Goal: Entertainment & Leisure: Consume media (video, audio)

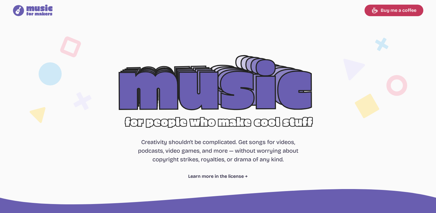
select select "most popular"
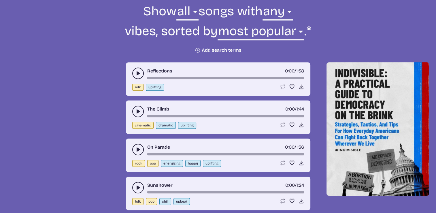
scroll to position [288, 0]
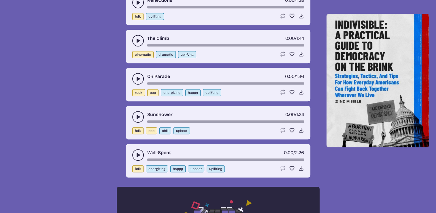
click at [137, 116] on use "play-pause toggle" at bounding box center [138, 117] width 6 height 6
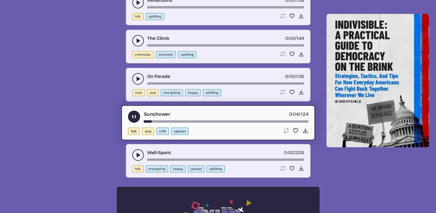
click at [135, 115] on use "play-pause toggle" at bounding box center [134, 117] width 6 height 6
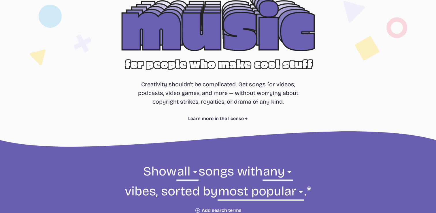
scroll to position [0, 0]
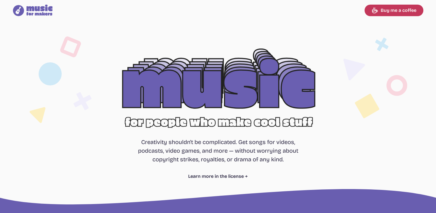
click at [232, 92] on div at bounding box center [218, 93] width 369 height 117
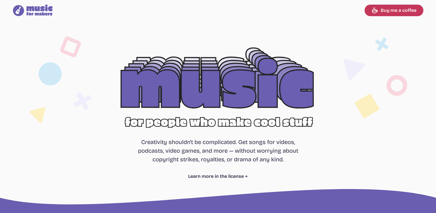
click at [197, 87] on div at bounding box center [218, 93] width 369 height 117
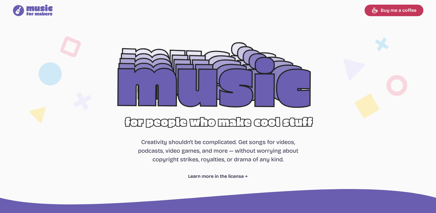
drag, startPoint x: 129, startPoint y: 59, endPoint x: 434, endPoint y: 207, distance: 338.8
click at [178, 89] on div at bounding box center [218, 93] width 369 height 117
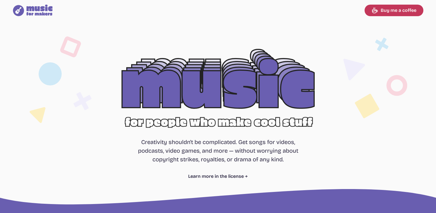
click at [34, 13] on icon "Music for Makers logo" at bounding box center [33, 11] width 40 height 12
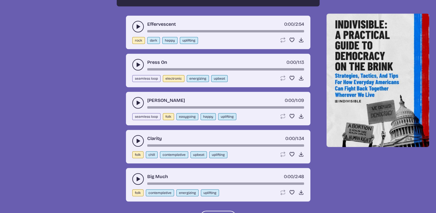
scroll to position [606, 0]
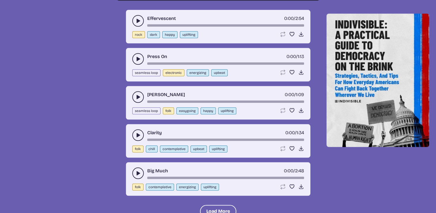
click at [138, 132] on use "play-pause toggle" at bounding box center [138, 135] width 6 height 6
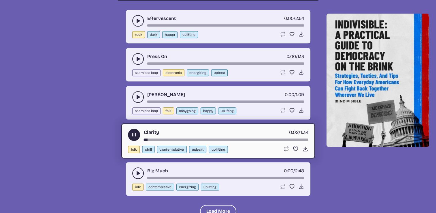
click at [133, 132] on use "play-pause toggle" at bounding box center [134, 135] width 6 height 6
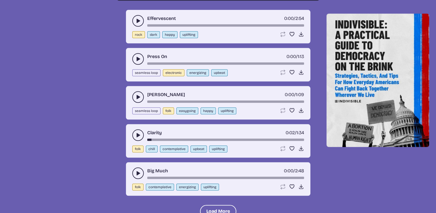
click at [138, 170] on use "play-pause toggle" at bounding box center [138, 173] width 6 height 6
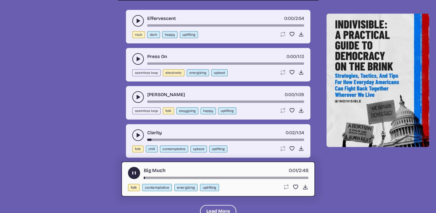
click at [137, 170] on button "play-pause toggle" at bounding box center [134, 173] width 12 height 12
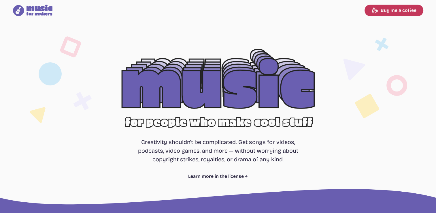
scroll to position [0, 0]
click at [385, 12] on link "Buy me a coffee" at bounding box center [394, 11] width 59 height 12
